Goal: Use online tool/utility: Utilize a website feature to perform a specific function

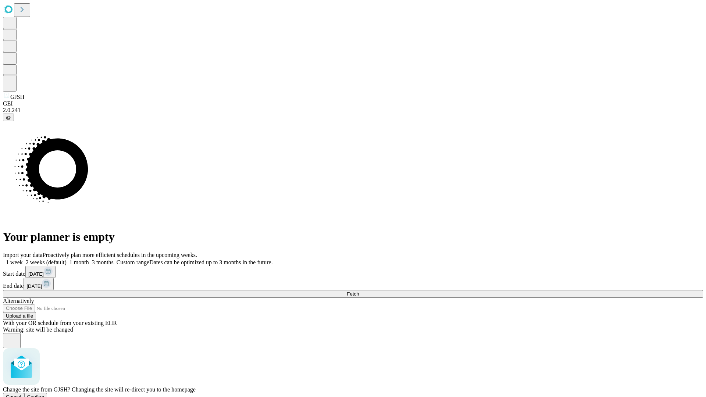
click at [45, 394] on span "Confirm" at bounding box center [35, 397] width 17 height 6
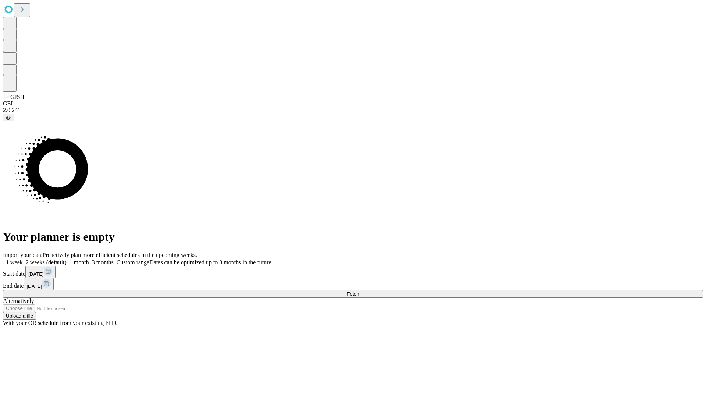
click at [89, 259] on label "1 month" at bounding box center [78, 262] width 22 height 6
click at [359, 291] on span "Fetch" at bounding box center [353, 294] width 12 height 6
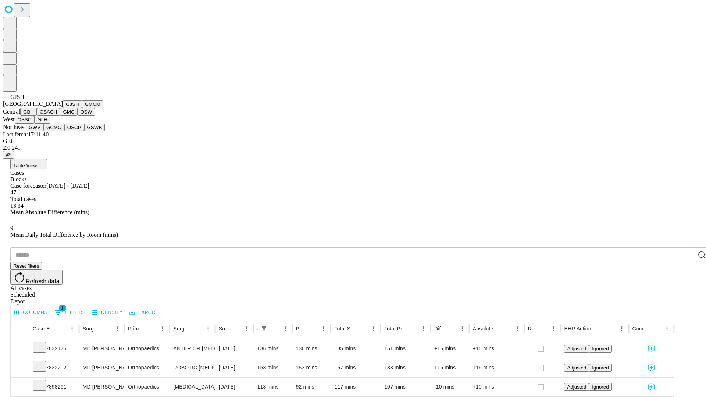
click at [82, 108] on button "GMCM" at bounding box center [92, 104] width 21 height 8
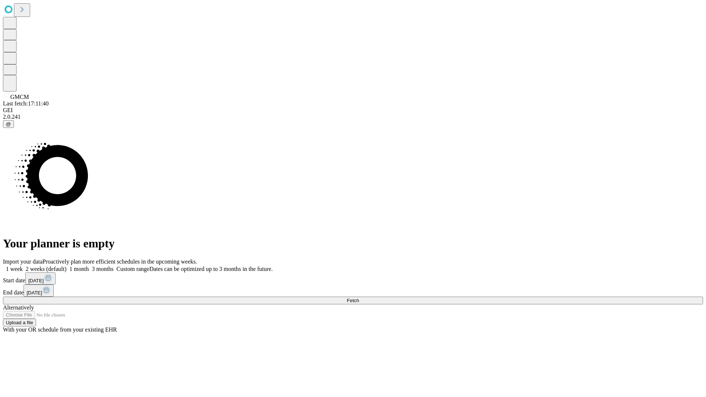
click at [89, 266] on label "1 month" at bounding box center [78, 269] width 22 height 6
click at [359, 298] on span "Fetch" at bounding box center [353, 301] width 12 height 6
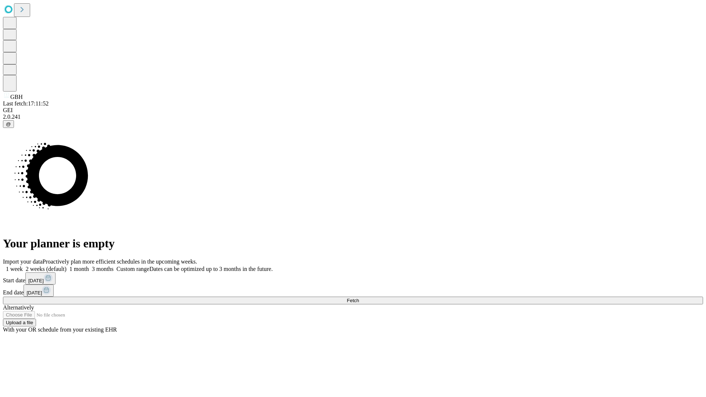
click at [89, 266] on label "1 month" at bounding box center [78, 269] width 22 height 6
click at [359, 298] on span "Fetch" at bounding box center [353, 301] width 12 height 6
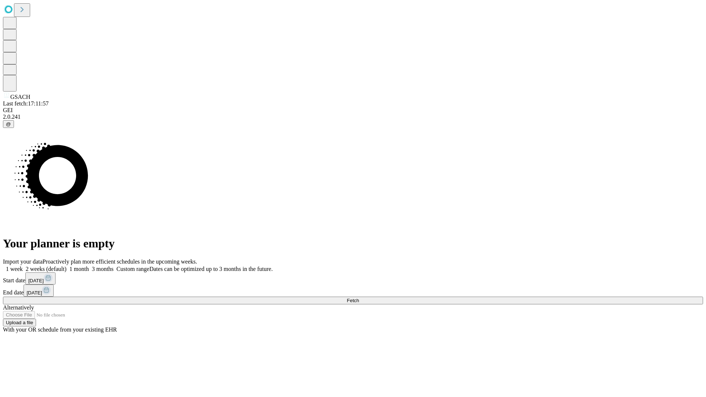
click at [89, 266] on label "1 month" at bounding box center [78, 269] width 22 height 6
click at [359, 298] on span "Fetch" at bounding box center [353, 301] width 12 height 6
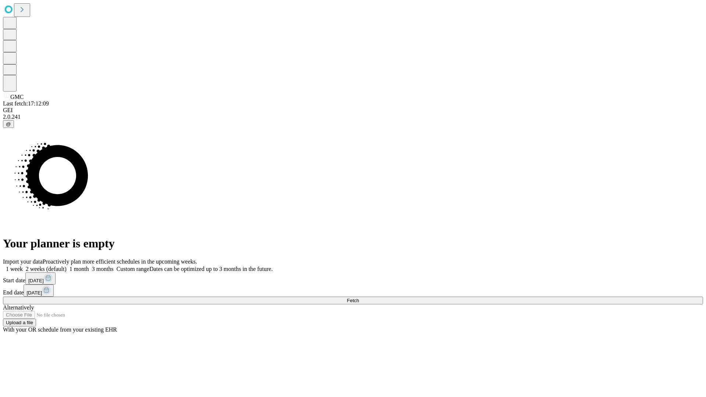
click at [89, 266] on label "1 month" at bounding box center [78, 269] width 22 height 6
click at [359, 298] on span "Fetch" at bounding box center [353, 301] width 12 height 6
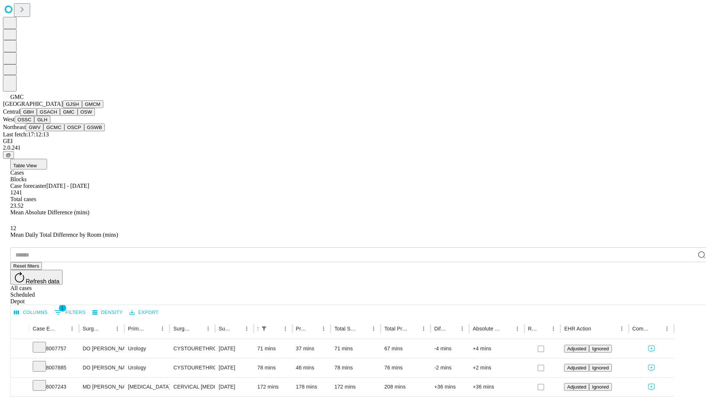
click at [78, 116] on button "OSW" at bounding box center [87, 112] width 18 height 8
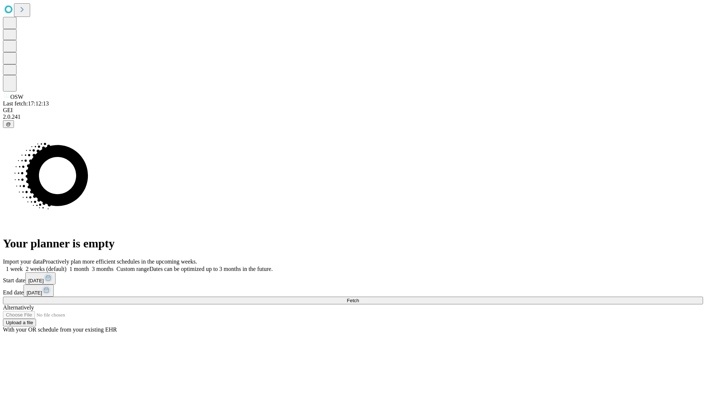
click at [89, 266] on label "1 month" at bounding box center [78, 269] width 22 height 6
click at [359, 298] on span "Fetch" at bounding box center [353, 301] width 12 height 6
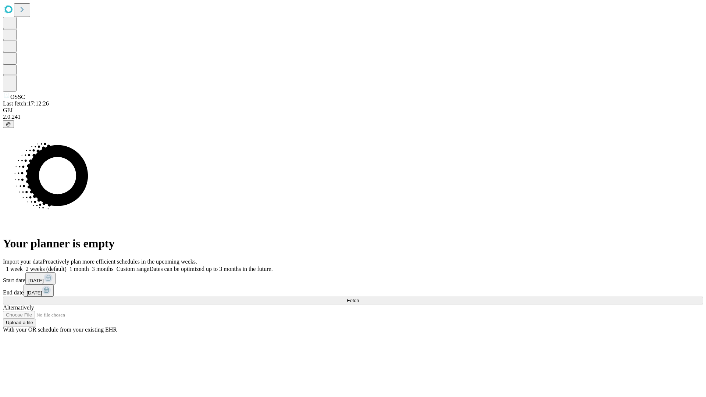
click at [89, 266] on label "1 month" at bounding box center [78, 269] width 22 height 6
click at [359, 298] on span "Fetch" at bounding box center [353, 301] width 12 height 6
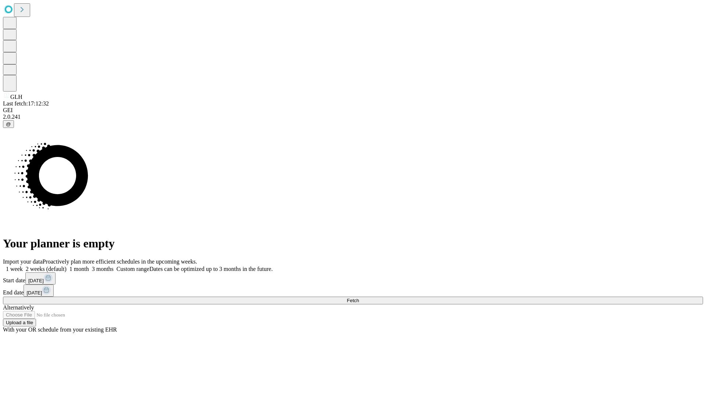
click at [89, 266] on label "1 month" at bounding box center [78, 269] width 22 height 6
click at [359, 298] on span "Fetch" at bounding box center [353, 301] width 12 height 6
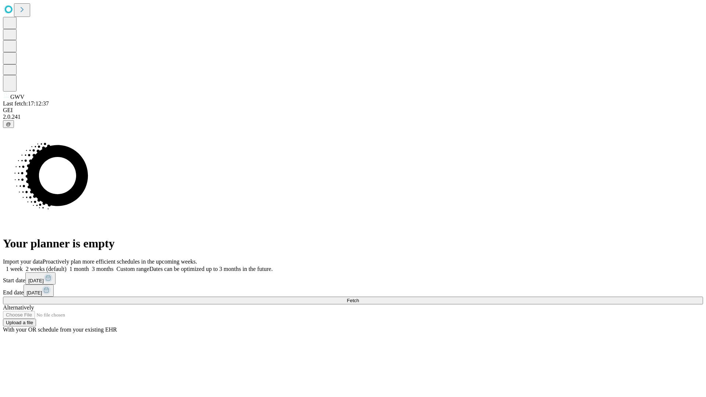
click at [89, 266] on label "1 month" at bounding box center [78, 269] width 22 height 6
click at [359, 298] on span "Fetch" at bounding box center [353, 301] width 12 height 6
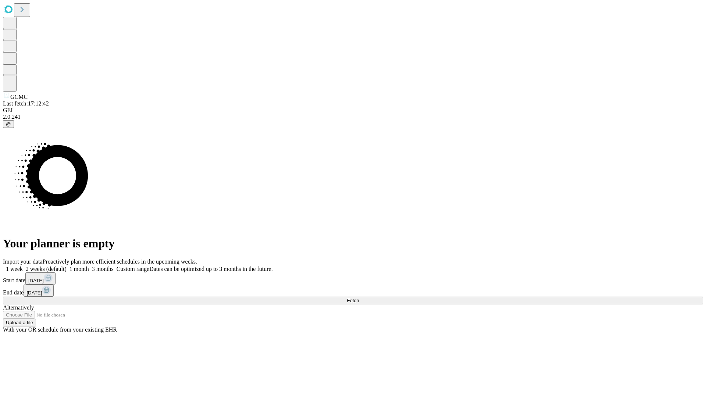
click at [359, 298] on span "Fetch" at bounding box center [353, 301] width 12 height 6
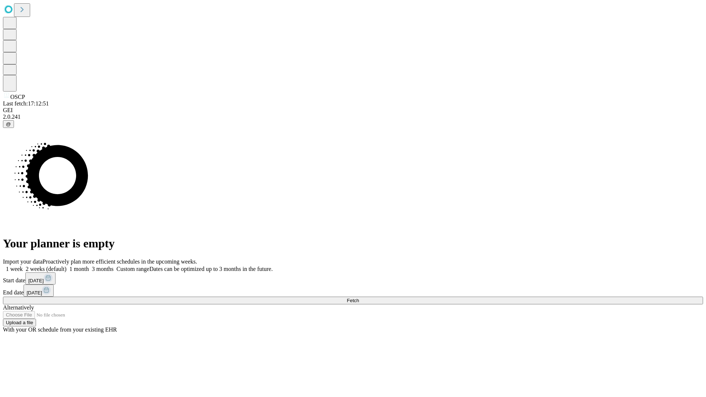
click at [89, 266] on label "1 month" at bounding box center [78, 269] width 22 height 6
click at [359, 298] on span "Fetch" at bounding box center [353, 301] width 12 height 6
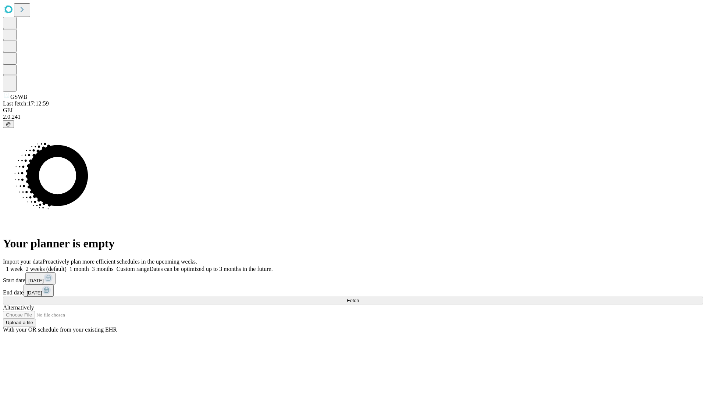
click at [89, 266] on label "1 month" at bounding box center [78, 269] width 22 height 6
click at [359, 298] on span "Fetch" at bounding box center [353, 301] width 12 height 6
